Goal: Check status: Check status

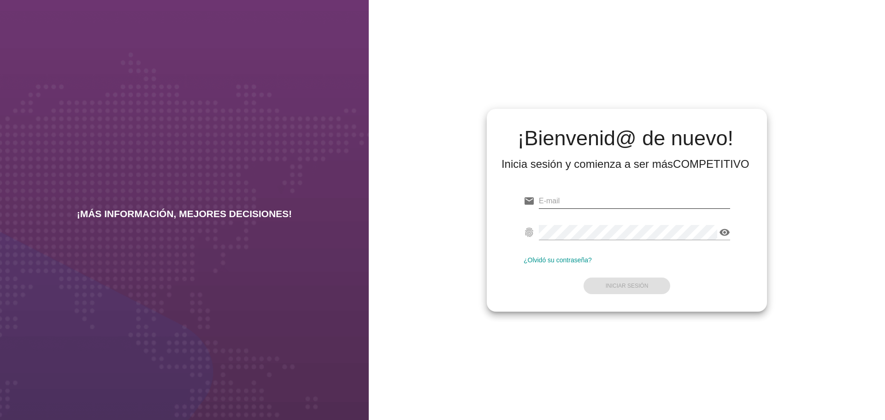
click at [596, 203] on input "email" at bounding box center [634, 201] width 191 height 15
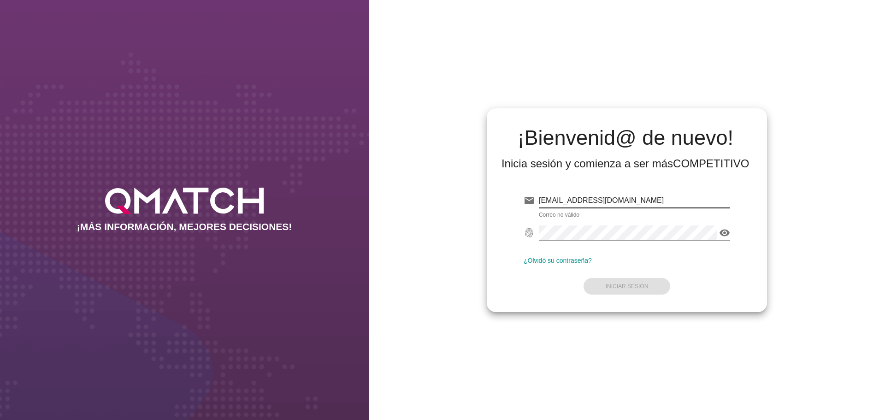
type input "[EMAIL_ADDRESS][DOMAIN_NAME]"
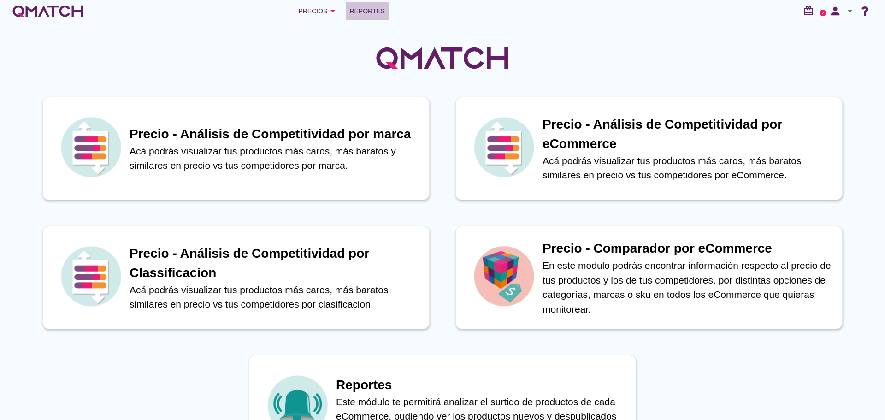
click at [367, 13] on span "Reportes" at bounding box center [366, 11] width 35 height 11
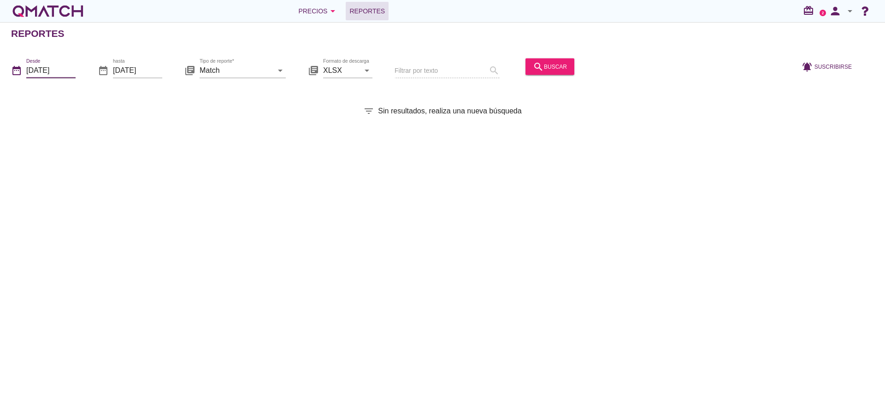
click at [62, 66] on input "[DATE]" at bounding box center [50, 70] width 49 height 15
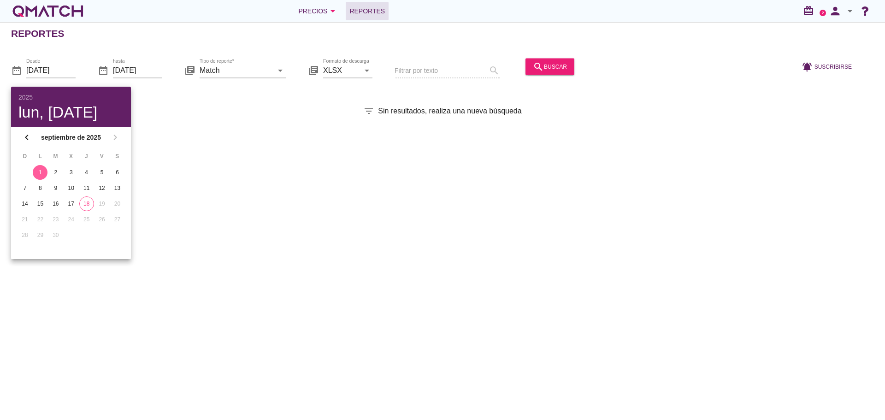
click at [86, 205] on div "18" at bounding box center [87, 204] width 14 height 8
type input "[DATE]"
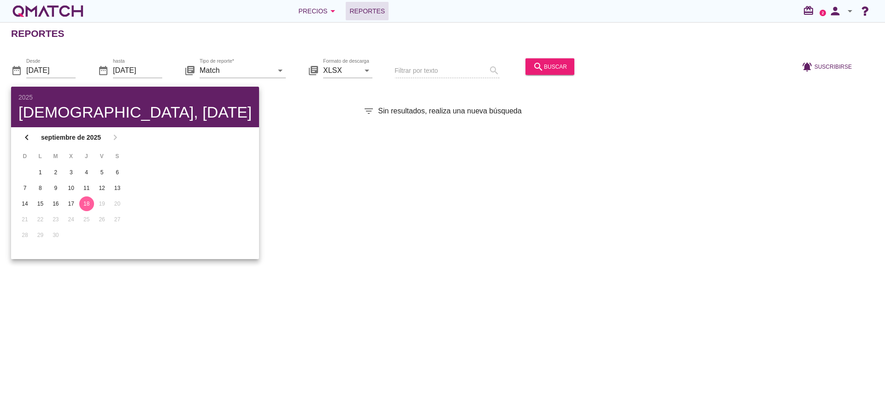
click at [221, 197] on div "Reportes date_range Desde [DATE] date_range hasta [DATE] library_books Tipo de …" at bounding box center [442, 221] width 885 height 398
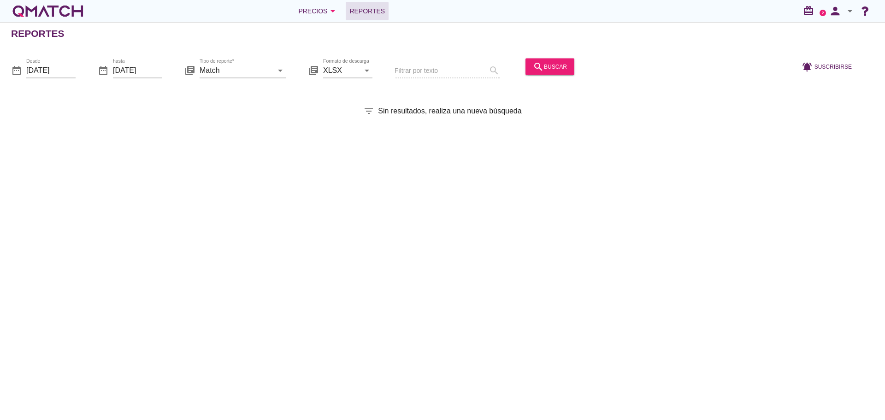
click at [538, 61] on icon "search" at bounding box center [538, 66] width 11 height 11
click at [554, 61] on div "search buscar" at bounding box center [550, 66] width 34 height 11
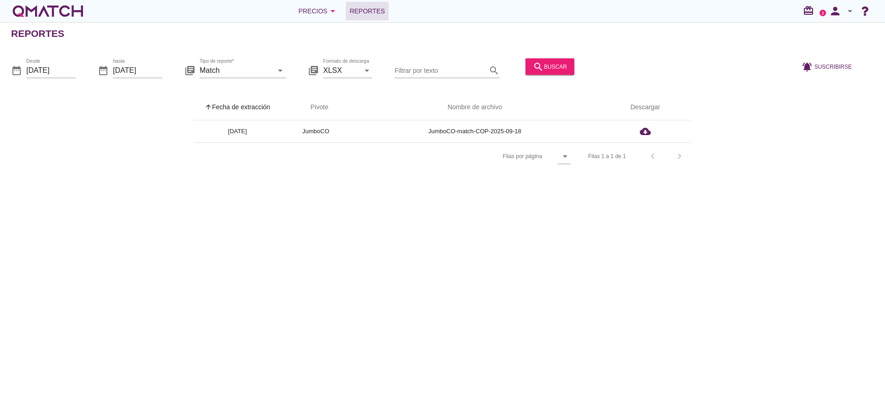
click at [543, 65] on div "search buscar" at bounding box center [550, 66] width 34 height 11
